Goal: Information Seeking & Learning: Learn about a topic

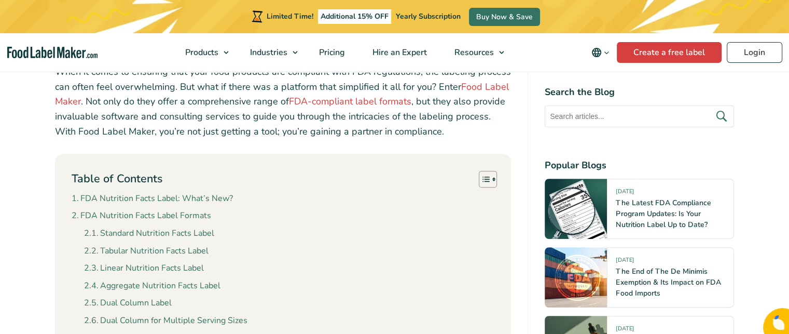
scroll to position [415, 0]
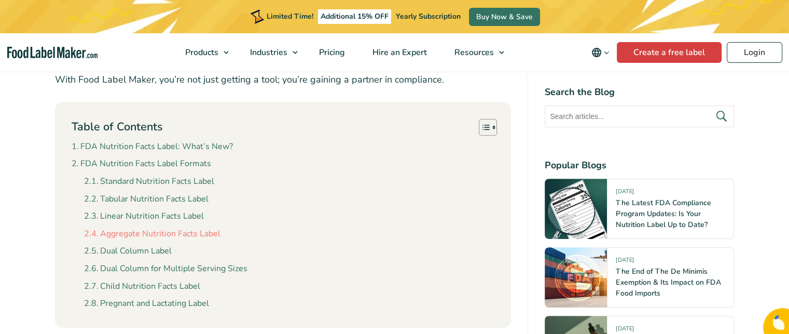
click at [161, 234] on link "Aggregate Nutrition Facts Label" at bounding box center [152, 233] width 136 height 13
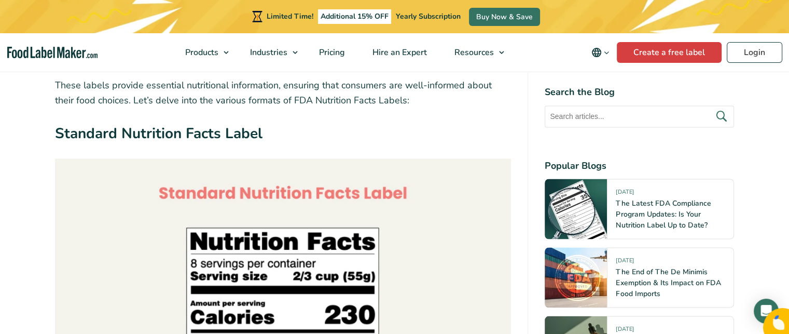
scroll to position [1606, 0]
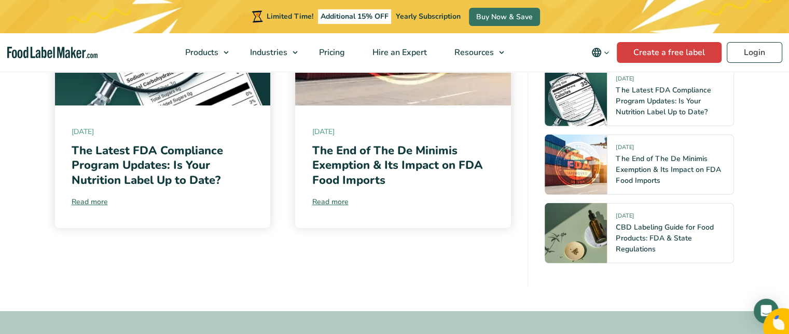
scroll to position [6798, 0]
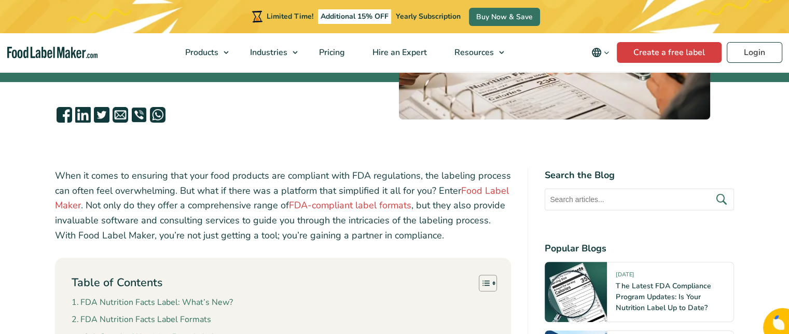
scroll to position [259, 0]
click at [308, 207] on link "FDA-compliant label formats" at bounding box center [350, 205] width 122 height 12
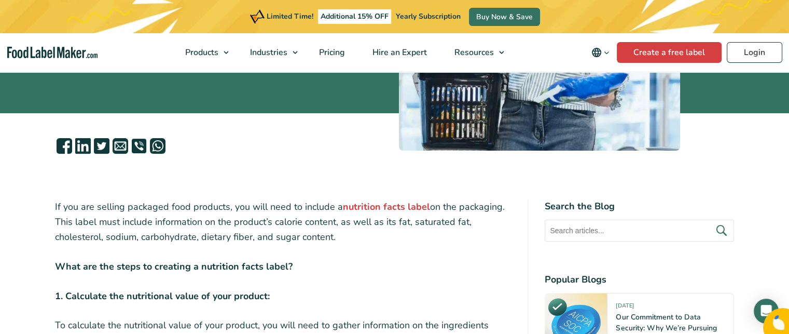
scroll to position [208, 0]
